Goal: Task Accomplishment & Management: Complete application form

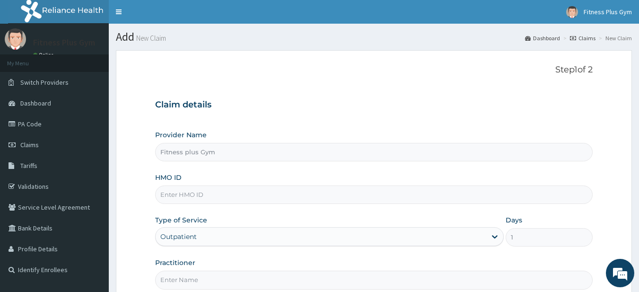
click at [284, 191] on input "HMO ID" at bounding box center [374, 194] width 438 height 18
click at [206, 199] on input "HMO ID" at bounding box center [374, 194] width 438 height 18
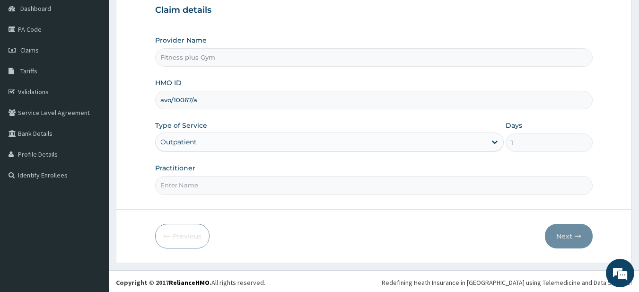
scroll to position [97, 0]
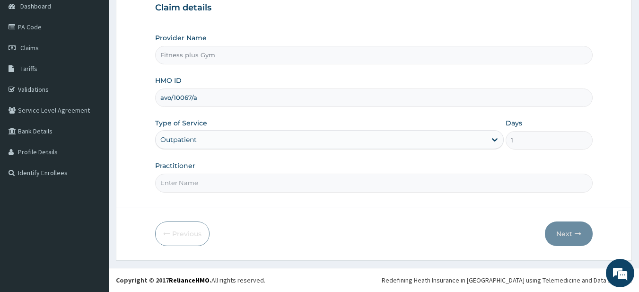
type input "avo/10067/a"
click at [225, 190] on input "Practitioner" at bounding box center [374, 183] width 438 height 18
type input "fitnessplus"
click at [573, 229] on button "Next" at bounding box center [569, 233] width 48 height 25
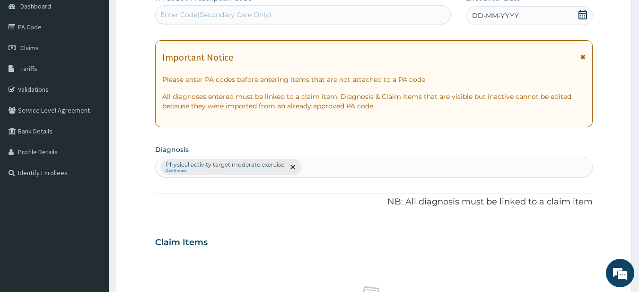
click at [299, 6] on div "Enter Code(Secondary Care Only)" at bounding box center [303, 14] width 296 height 19
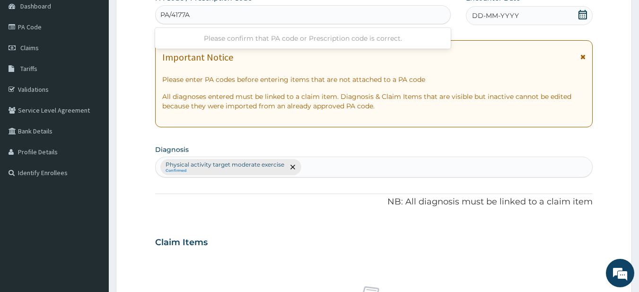
type input "PA/4177A5"
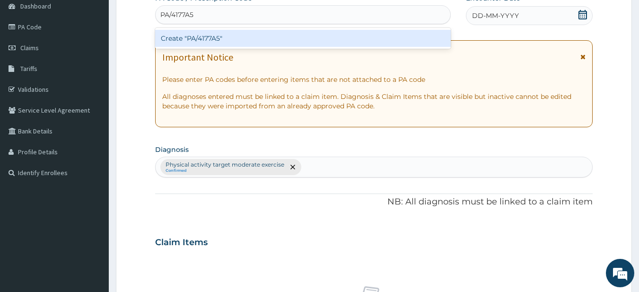
click at [402, 39] on div "Create "PA/4177A5"" at bounding box center [303, 38] width 296 height 17
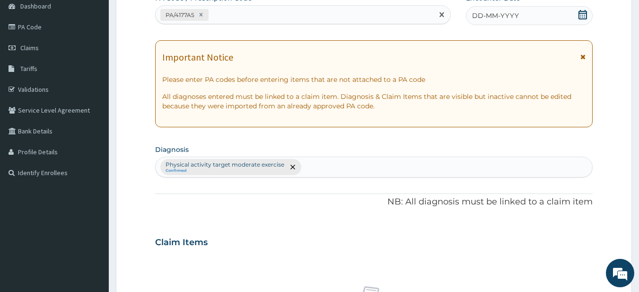
click at [537, 17] on div "DD-MM-YYYY" at bounding box center [529, 15] width 127 height 19
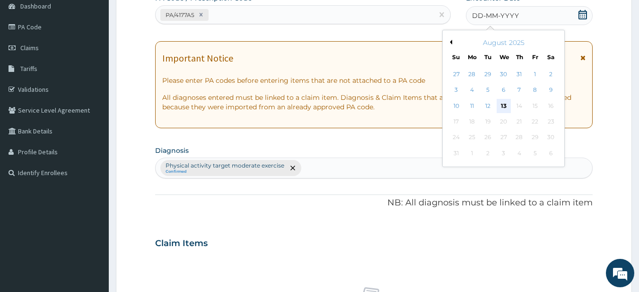
click at [507, 106] on div "13" at bounding box center [504, 106] width 14 height 14
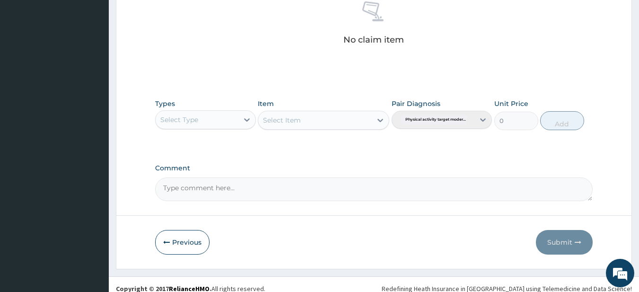
scroll to position [390, 0]
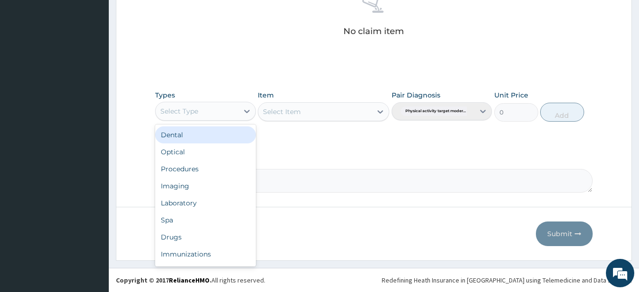
click at [229, 110] on div "Select Type" at bounding box center [197, 111] width 83 height 15
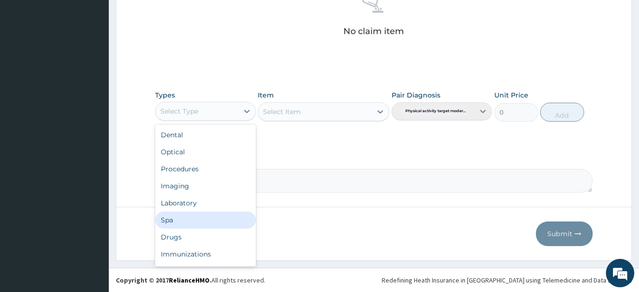
scroll to position [32, 0]
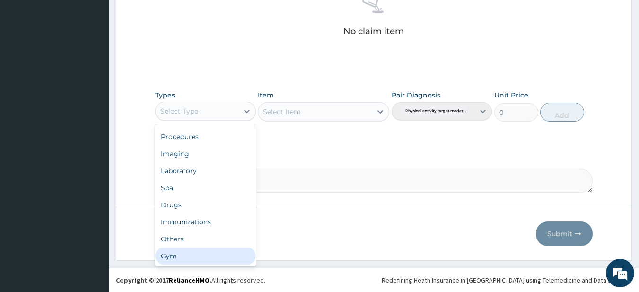
click at [208, 250] on div "Gym" at bounding box center [205, 255] width 101 height 17
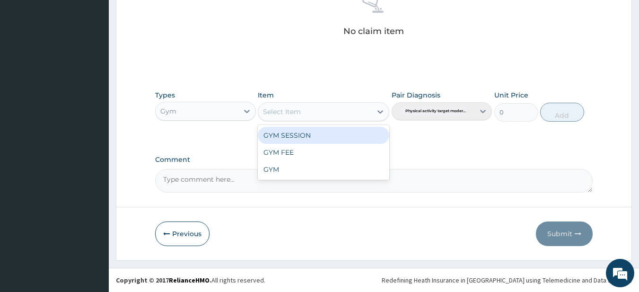
click at [335, 112] on div "Select Item" at bounding box center [315, 111] width 114 height 15
click at [326, 135] on div "GYM SESSION" at bounding box center [324, 135] width 132 height 17
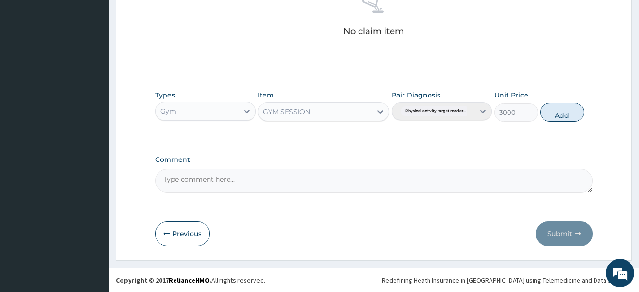
drag, startPoint x: 563, startPoint y: 114, endPoint x: 548, endPoint y: 158, distance: 46.7
click at [563, 115] on button "Add" at bounding box center [562, 112] width 44 height 19
type input "0"
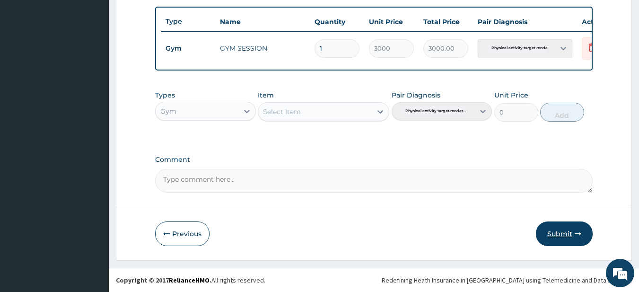
click at [550, 228] on button "Submit" at bounding box center [564, 233] width 57 height 25
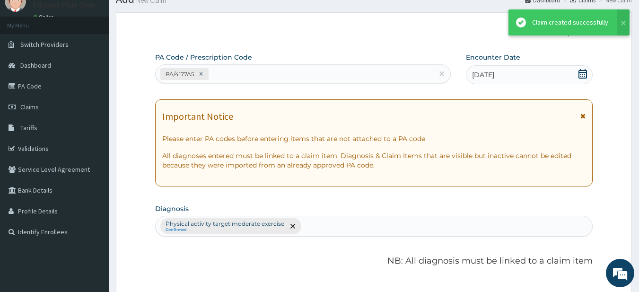
scroll to position [352, 0]
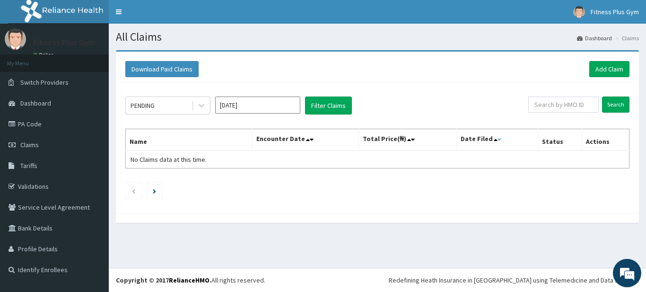
drag, startPoint x: 0, startPoint y: 0, endPoint x: 501, endPoint y: 137, distance: 519.9
click at [501, 136] on section "Download Paid Claims Add Claim × Note you can only download claims within a max…" at bounding box center [377, 141] width 537 height 196
click at [607, 64] on link "Add Claim" at bounding box center [609, 69] width 40 height 16
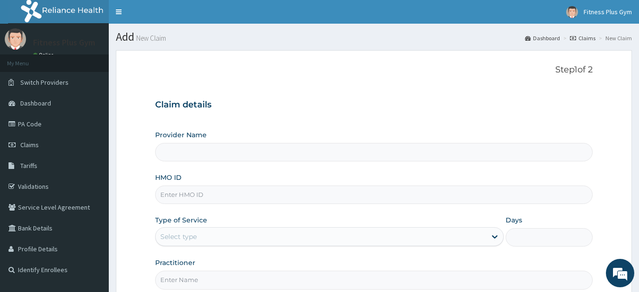
type input "Fitness plus Gym"
type input "1"
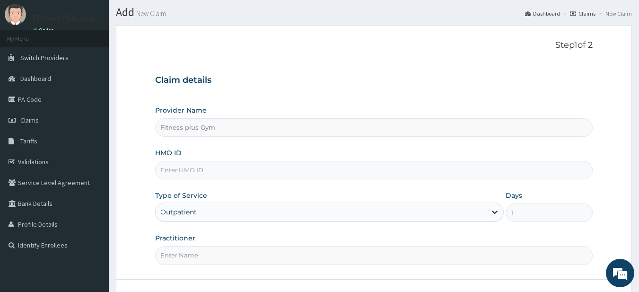
scroll to position [47, 0]
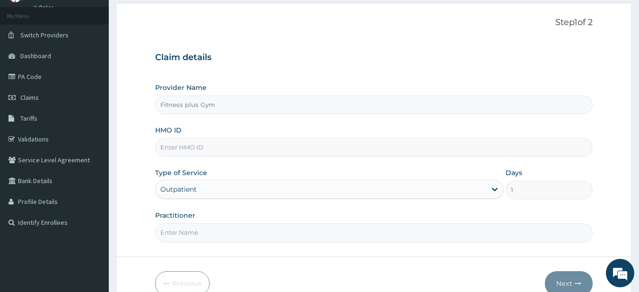
click at [194, 152] on input "HMO ID" at bounding box center [374, 147] width 438 height 18
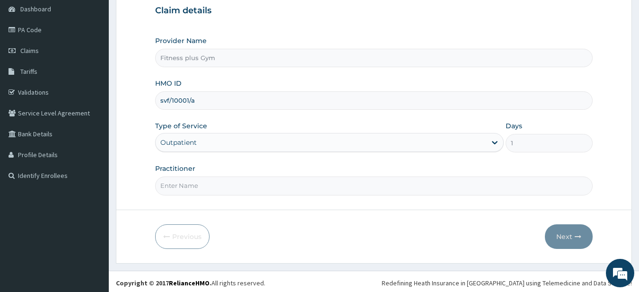
scroll to position [97, 0]
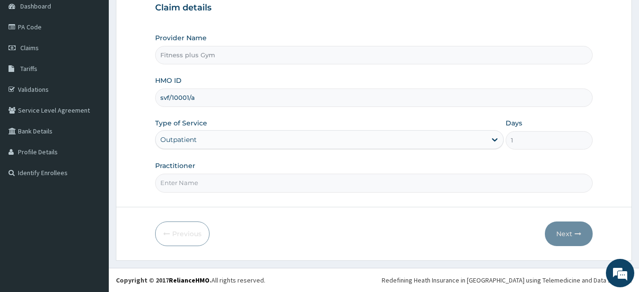
type input "svf/10001/a"
click at [184, 189] on input "Practitioner" at bounding box center [374, 183] width 438 height 18
type input "fitness+"
click at [572, 227] on button "Next" at bounding box center [569, 233] width 48 height 25
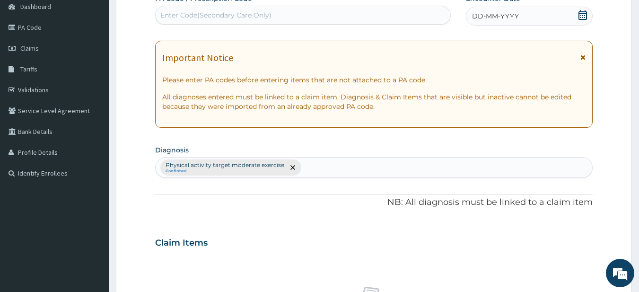
scroll to position [0, 0]
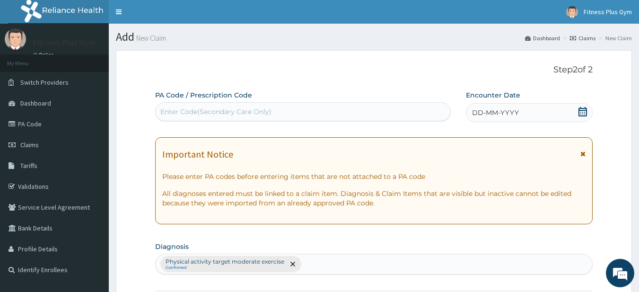
click at [248, 102] on div "PA Code / Prescription Code Enter Code(Secondary Care Only)" at bounding box center [303, 105] width 296 height 31
click at [255, 112] on div "Enter Code(Secondary Care Only)" at bounding box center [215, 111] width 111 height 9
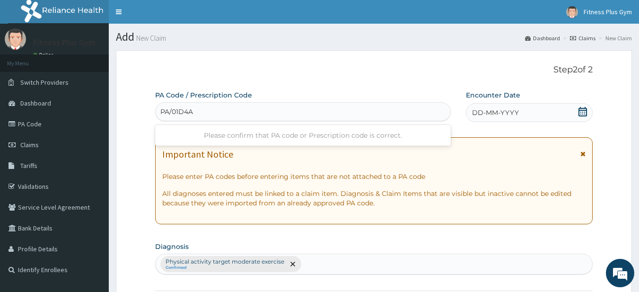
type input "PA/01D4AB"
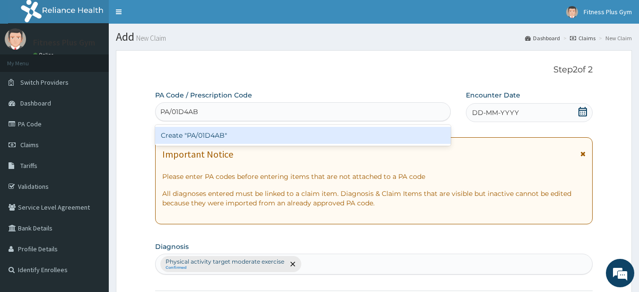
click at [209, 139] on div "Create "PA/01D4AB"" at bounding box center [303, 135] width 296 height 17
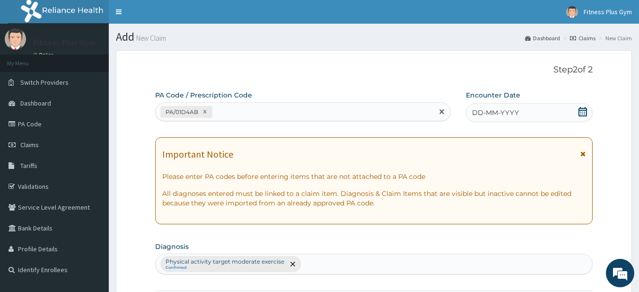
click at [576, 109] on div "DD-MM-YYYY" at bounding box center [529, 112] width 127 height 19
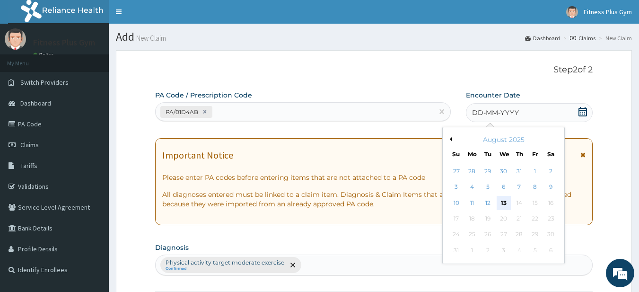
click at [508, 203] on div "13" at bounding box center [504, 203] width 14 height 14
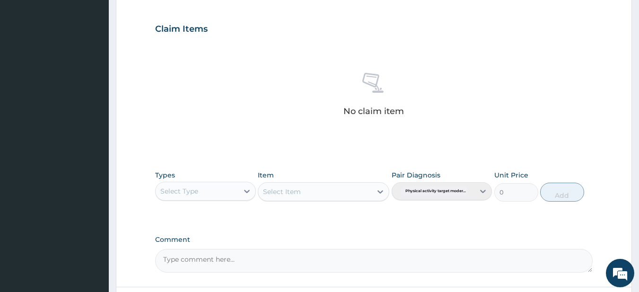
scroll to position [390, 0]
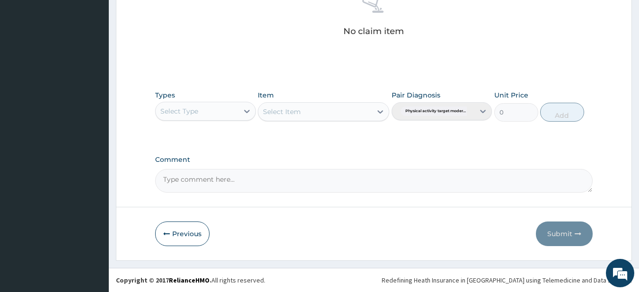
click at [206, 125] on div "Types Select Type Item Select Item Pair Diagnosis Physical activity target mode…" at bounding box center [374, 106] width 438 height 41
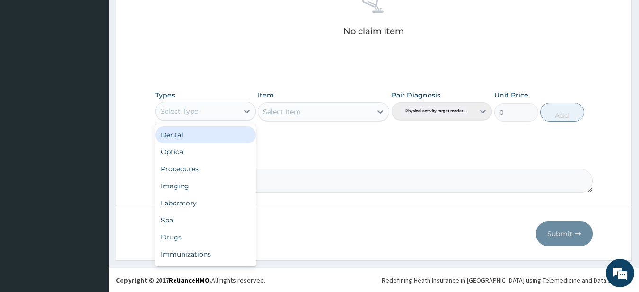
click at [212, 117] on div "Select Type" at bounding box center [197, 111] width 83 height 15
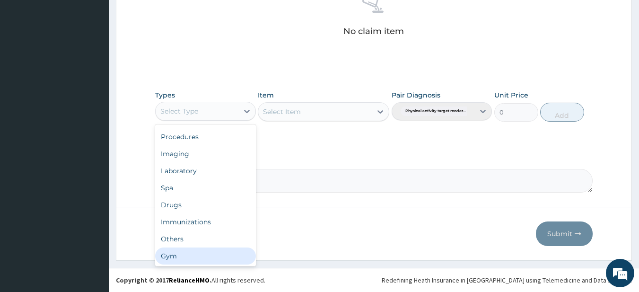
click at [176, 252] on div "Gym" at bounding box center [205, 255] width 101 height 17
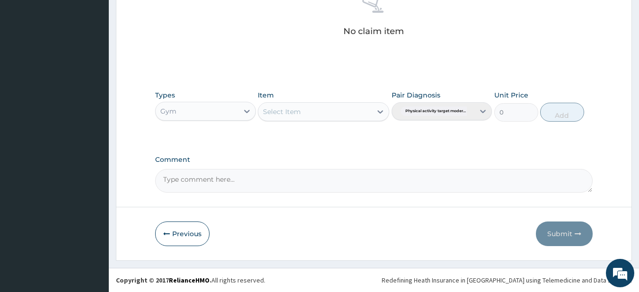
drag, startPoint x: 301, startPoint y: 111, endPoint x: 297, endPoint y: 114, distance: 4.9
click at [301, 111] on div "Select Item" at bounding box center [324, 111] width 132 height 19
click at [299, 111] on div "Select Item" at bounding box center [282, 111] width 38 height 9
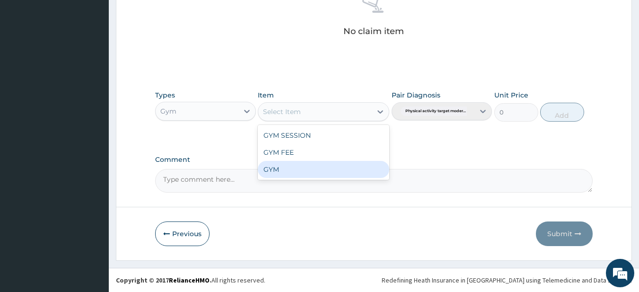
click at [274, 174] on div "GYM" at bounding box center [324, 169] width 132 height 17
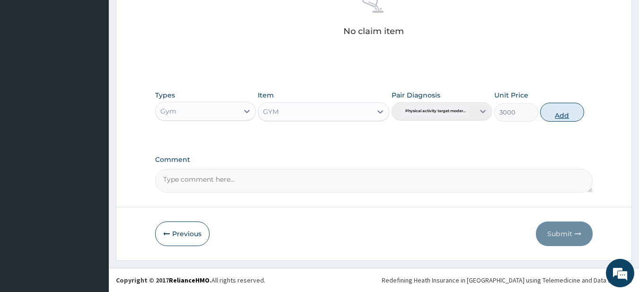
click at [548, 111] on button "Add" at bounding box center [562, 112] width 44 height 19
type input "0"
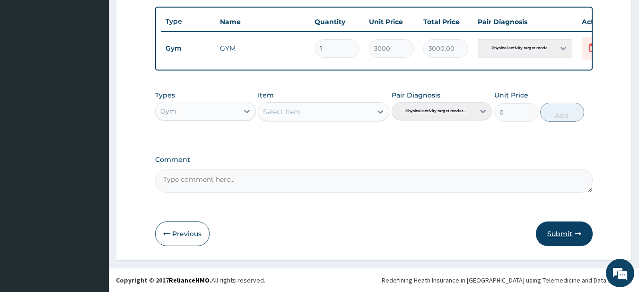
click at [558, 225] on button "Submit" at bounding box center [564, 233] width 57 height 25
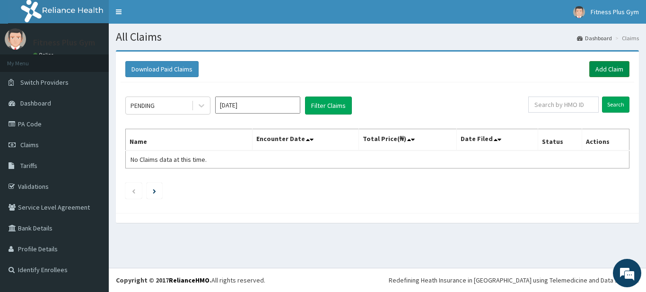
click at [591, 68] on link "Add Claim" at bounding box center [609, 69] width 40 height 16
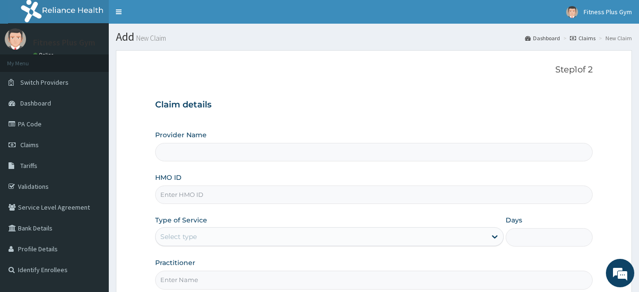
type input "Fitness plus Gym"
type input "1"
click at [223, 187] on input "HMO ID" at bounding box center [374, 194] width 438 height 18
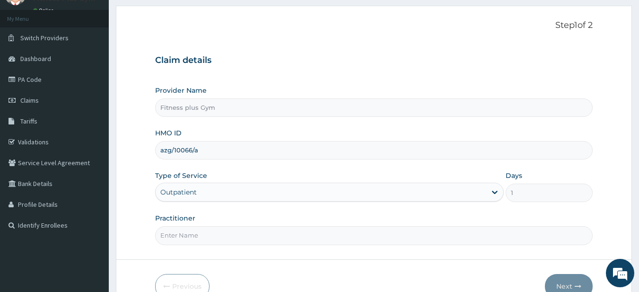
scroll to position [97, 0]
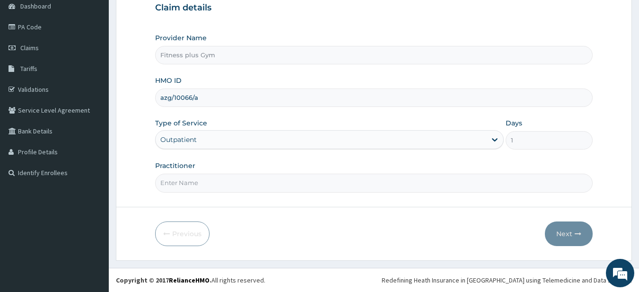
type input "azg/10066/a"
click at [212, 189] on input "Practitioner" at bounding box center [374, 183] width 438 height 18
type input "Fitness+"
click at [575, 232] on icon "button" at bounding box center [578, 233] width 7 height 7
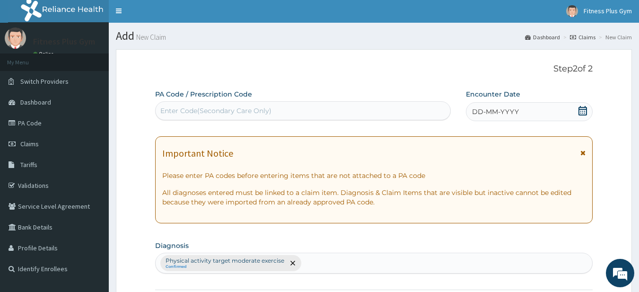
scroll to position [0, 0]
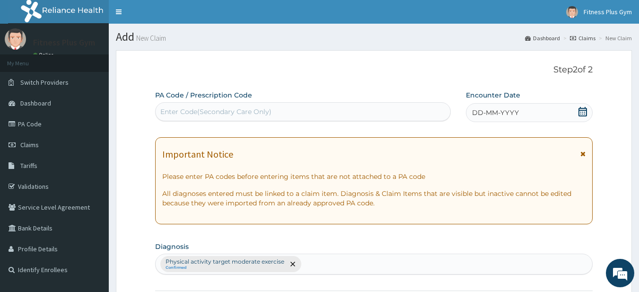
click at [376, 110] on div "Enter Code(Secondary Care Only)" at bounding box center [303, 111] width 295 height 15
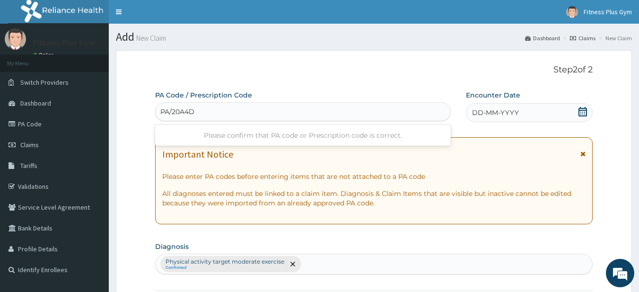
type input "PA/20A4DD"
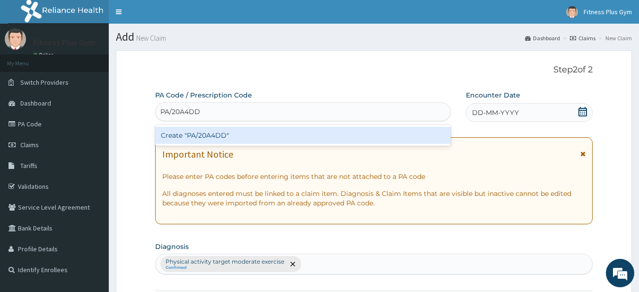
click at [202, 136] on div "Create "PA/20A4DD"" at bounding box center [303, 135] width 296 height 17
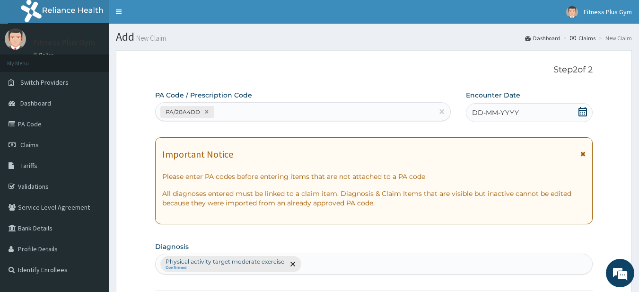
click at [580, 113] on icon at bounding box center [582, 111] width 9 height 9
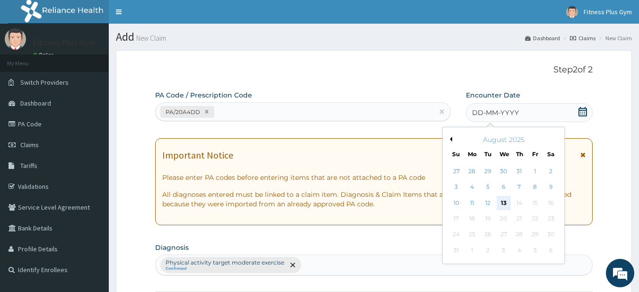
click at [498, 207] on div "13" at bounding box center [504, 203] width 14 height 14
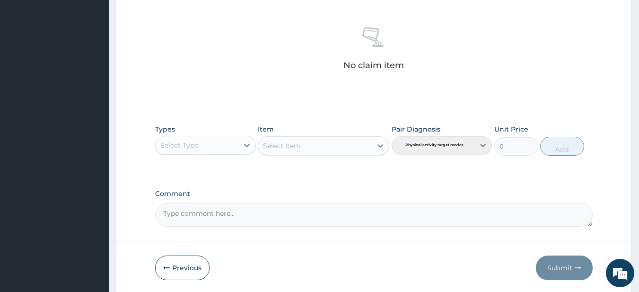
scroll to position [390, 0]
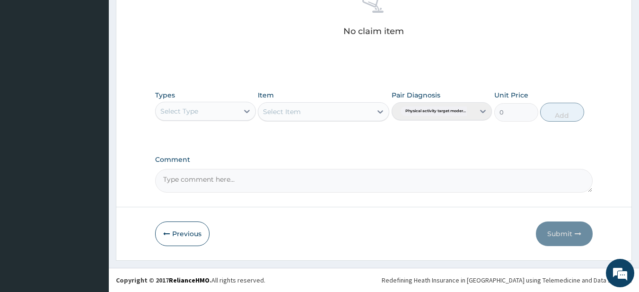
click at [222, 119] on div "Select Type" at bounding box center [205, 111] width 101 height 19
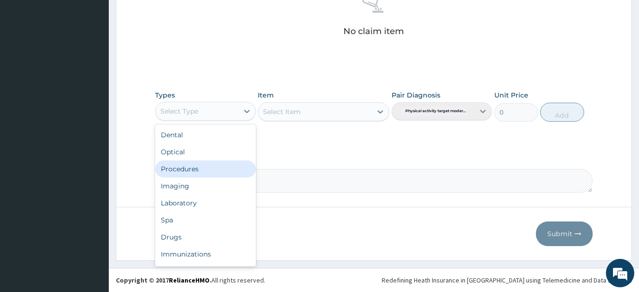
scroll to position [32, 0]
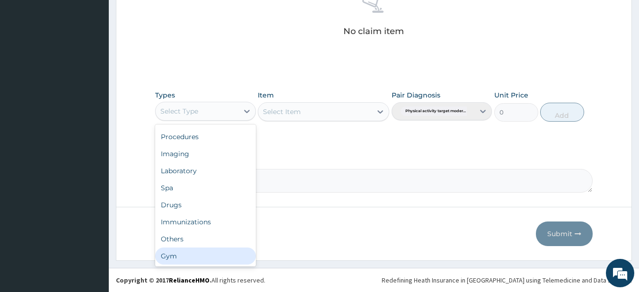
click at [223, 257] on div "Gym" at bounding box center [205, 255] width 101 height 17
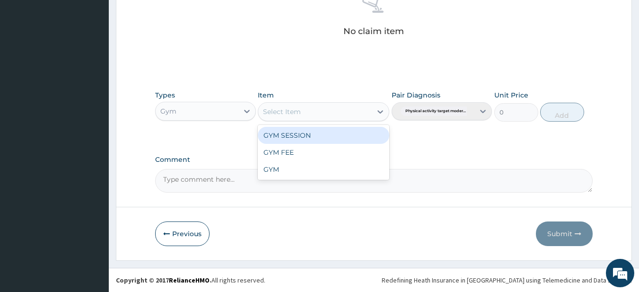
click at [288, 111] on div "Select Item" at bounding box center [282, 111] width 38 height 9
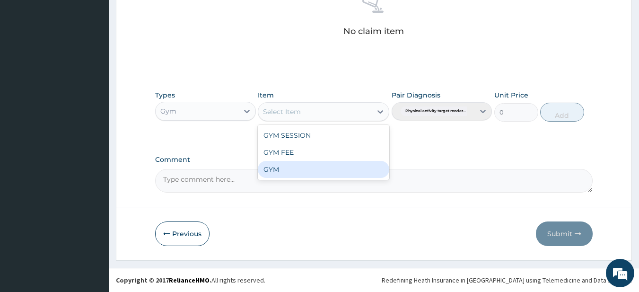
click at [273, 176] on div "GYM" at bounding box center [324, 169] width 132 height 17
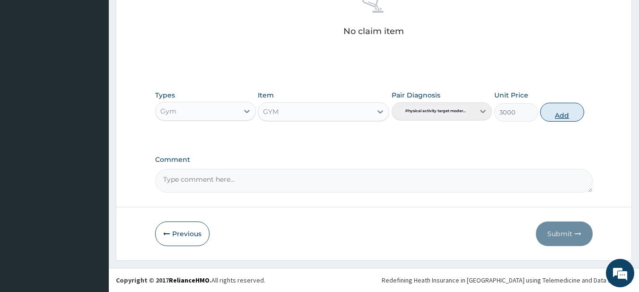
click at [555, 108] on button "Add" at bounding box center [562, 112] width 44 height 19
type input "0"
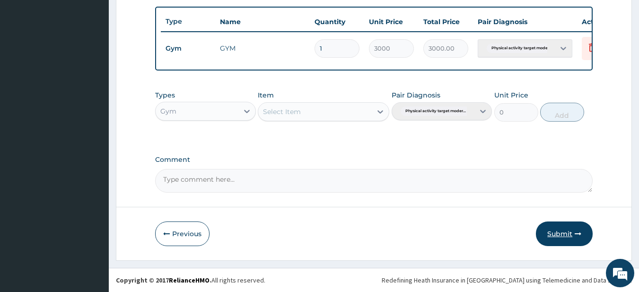
click at [562, 232] on button "Submit" at bounding box center [564, 233] width 57 height 25
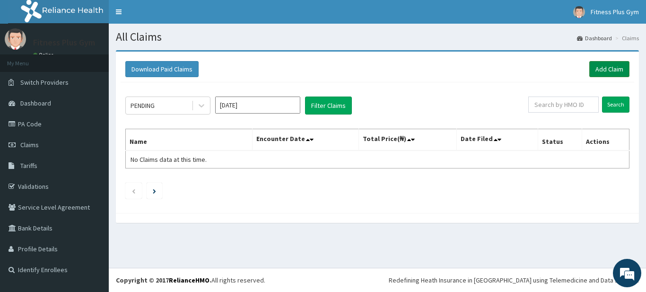
click at [591, 67] on link "Add Claim" at bounding box center [609, 69] width 40 height 16
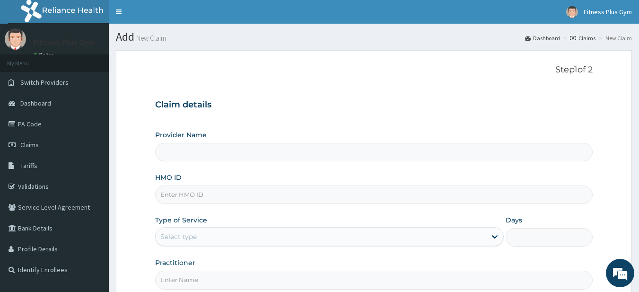
type input "Fitness plus Gym"
type input "1"
